Goal: Find contact information: Obtain details needed to contact an individual or organization

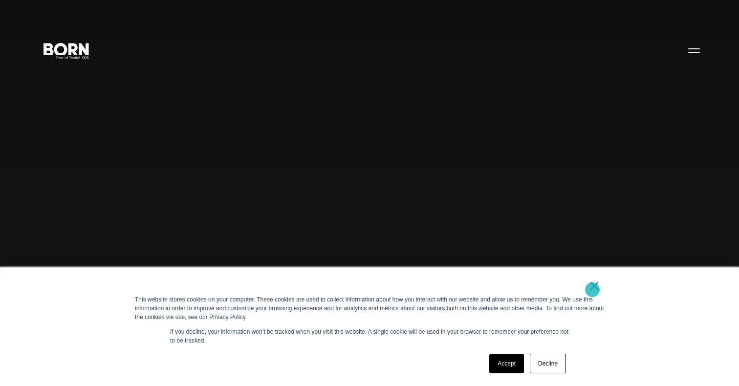
click at [593, 290] on link "×" at bounding box center [595, 286] width 12 height 9
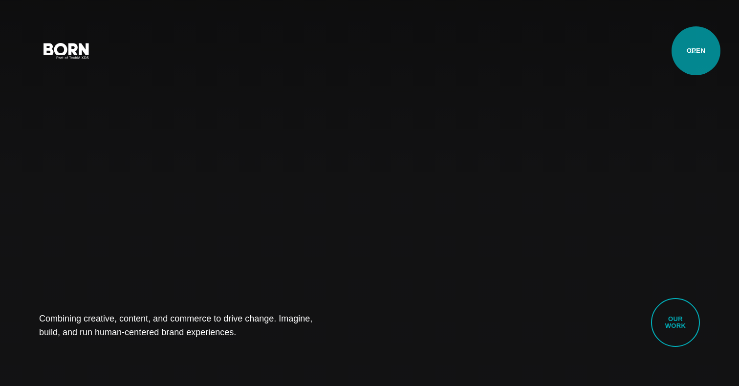
click at [696, 51] on button "Primary Menu" at bounding box center [694, 50] width 23 height 21
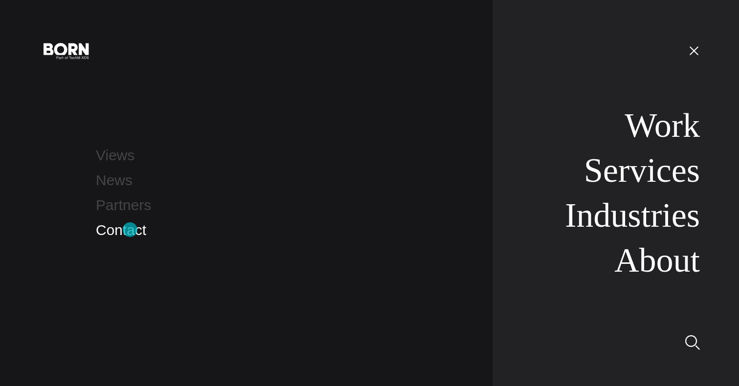
click at [130, 230] on link "Contact" at bounding box center [121, 230] width 50 height 16
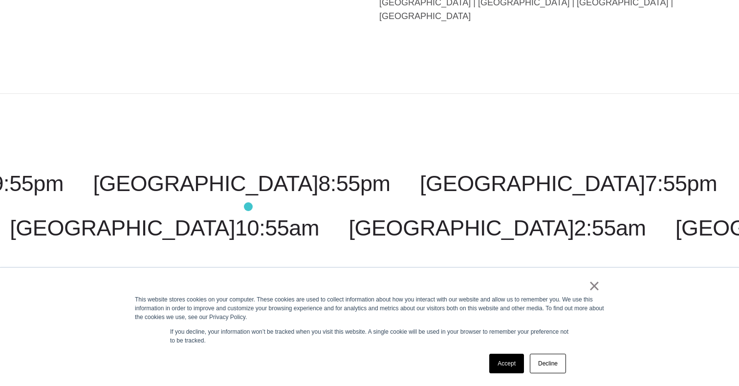
scroll to position [2434, 0]
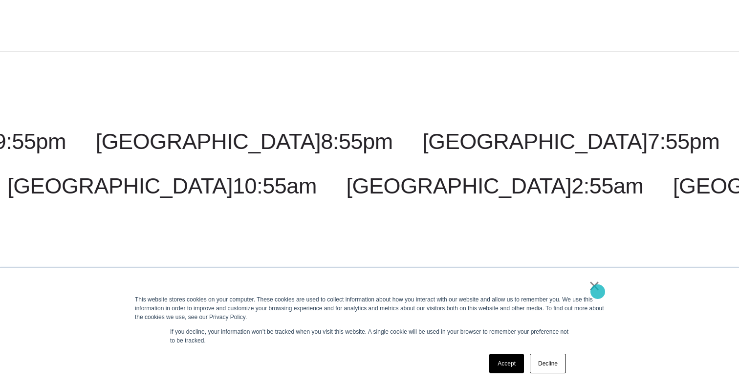
click at [598, 291] on link "×" at bounding box center [595, 286] width 12 height 9
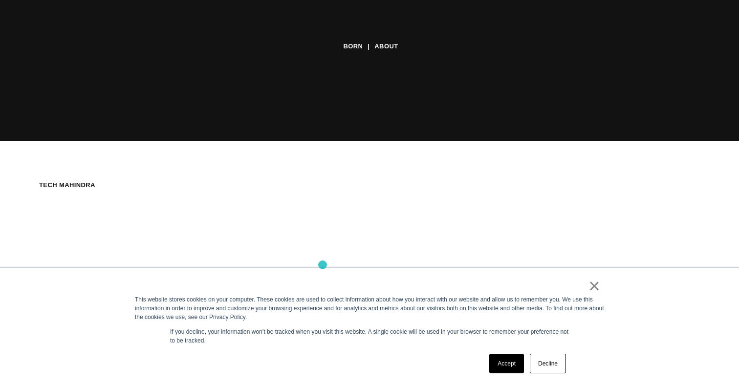
scroll to position [260, 0]
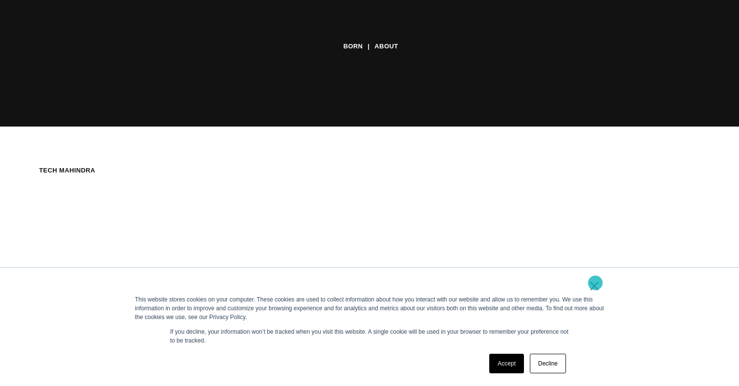
click at [593, 282] on link "×" at bounding box center [595, 286] width 12 height 9
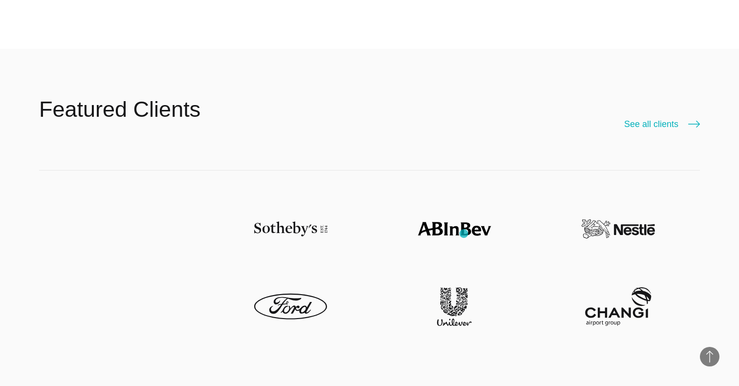
scroll to position [2342, 0]
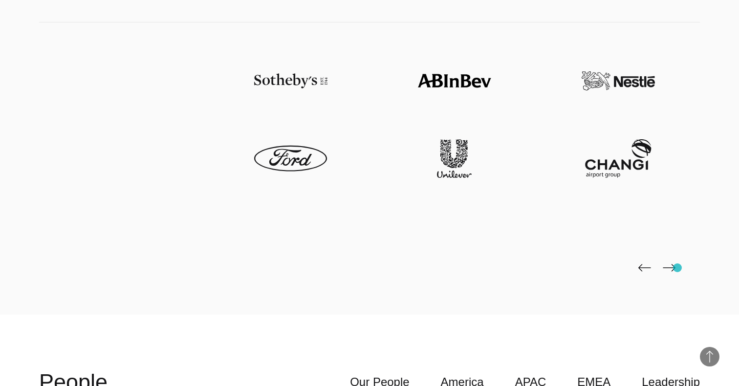
click at [677, 268] on div at bounding box center [369, 168] width 661 height 292
click at [670, 268] on img at bounding box center [669, 268] width 13 height 8
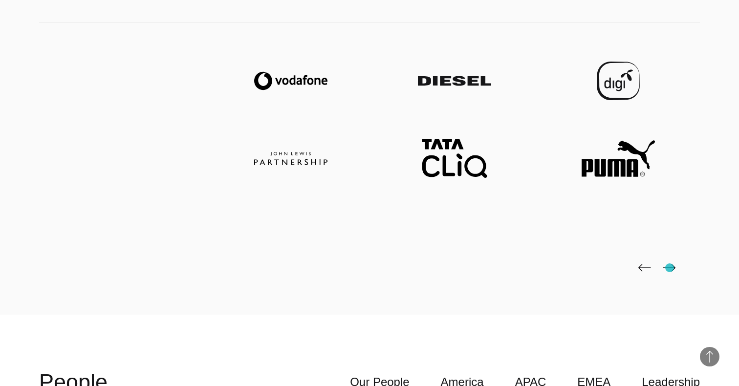
click at [670, 268] on img at bounding box center [669, 268] width 13 height 8
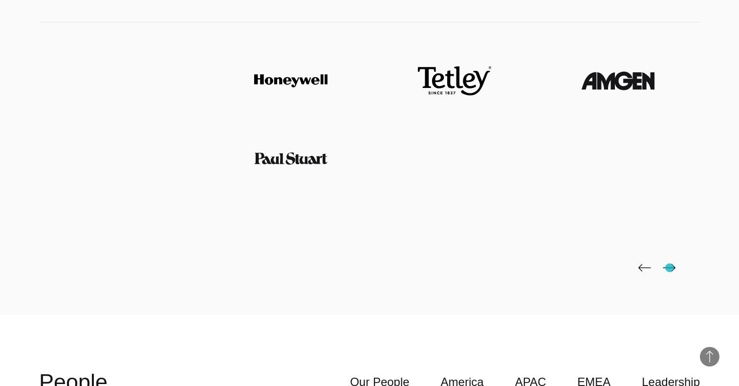
click at [670, 268] on img at bounding box center [669, 268] width 13 height 8
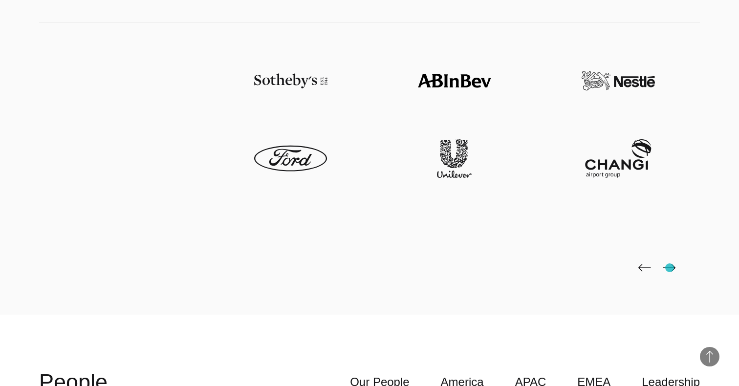
click at [670, 268] on img at bounding box center [669, 268] width 13 height 8
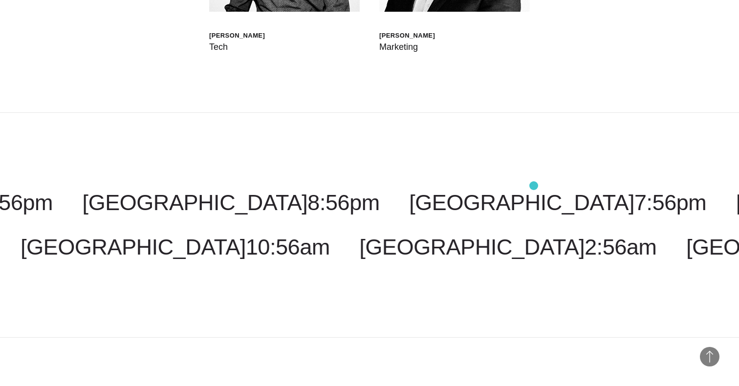
scroll to position [3305, 0]
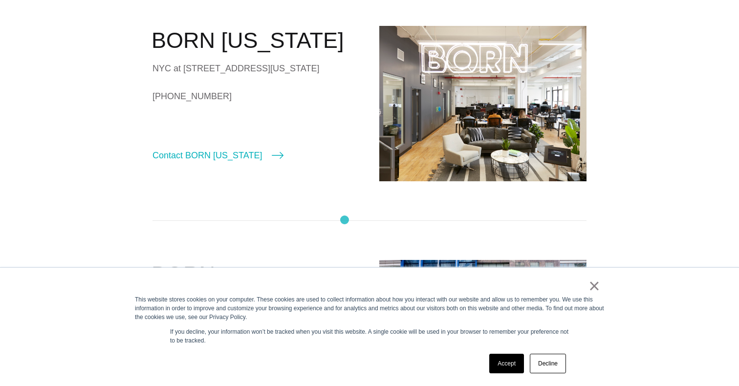
scroll to position [329, 0]
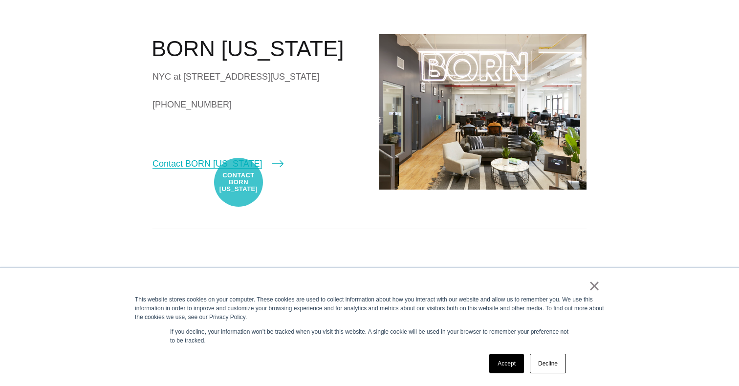
click at [239, 171] on link "Contact BORN [US_STATE]" at bounding box center [218, 164] width 131 height 14
select select "********"
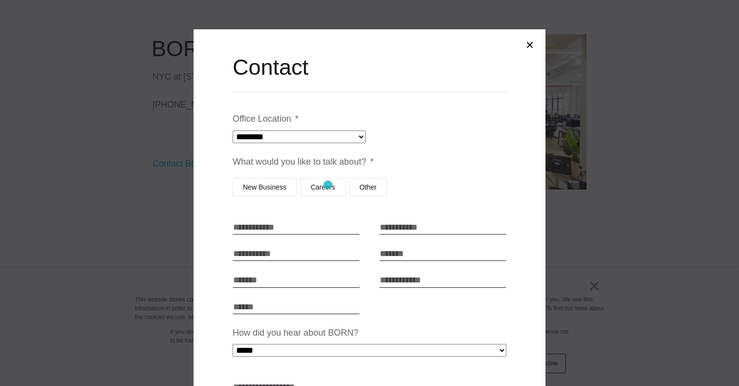
click at [328, 185] on label "Careers" at bounding box center [323, 187] width 45 height 19
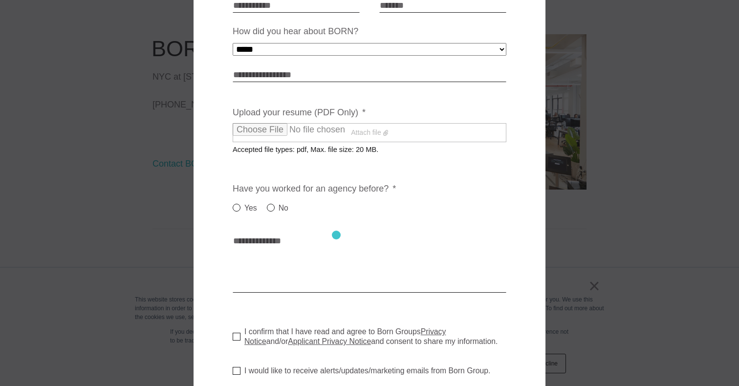
scroll to position [0, 0]
